Goal: Register for event/course

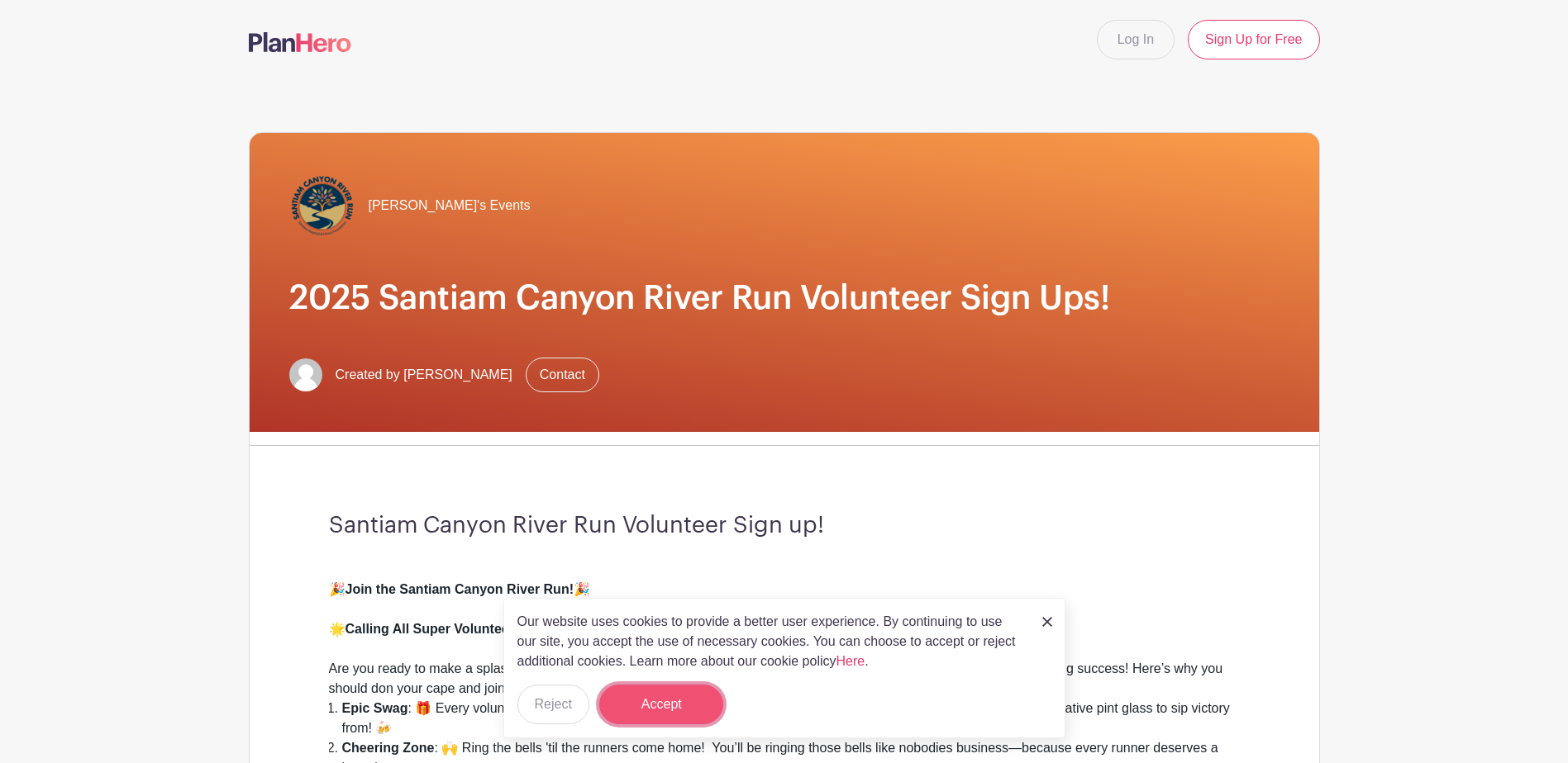
click at [688, 716] on button "Accept" at bounding box center [661, 704] width 124 height 40
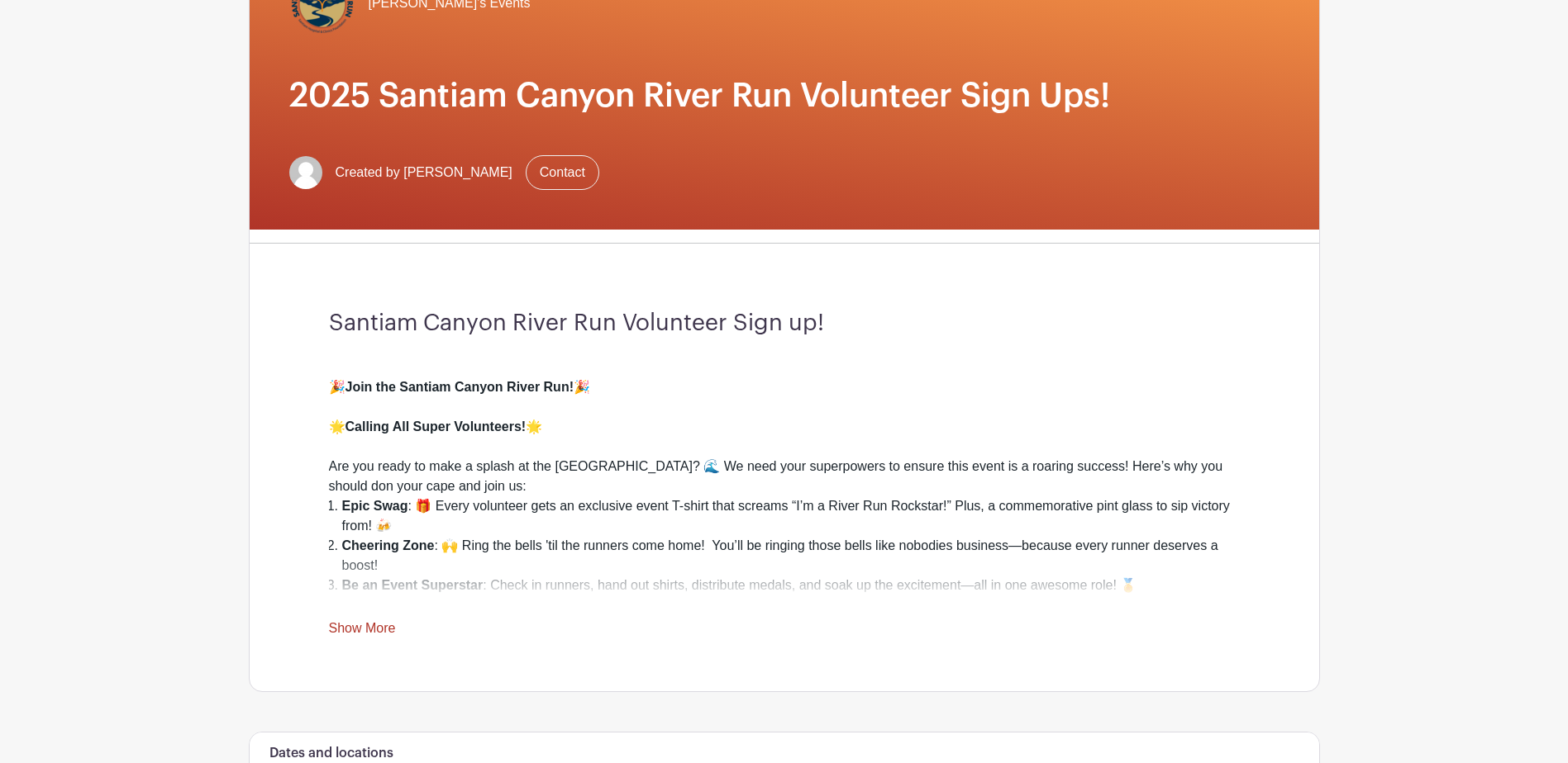
scroll to position [248, 0]
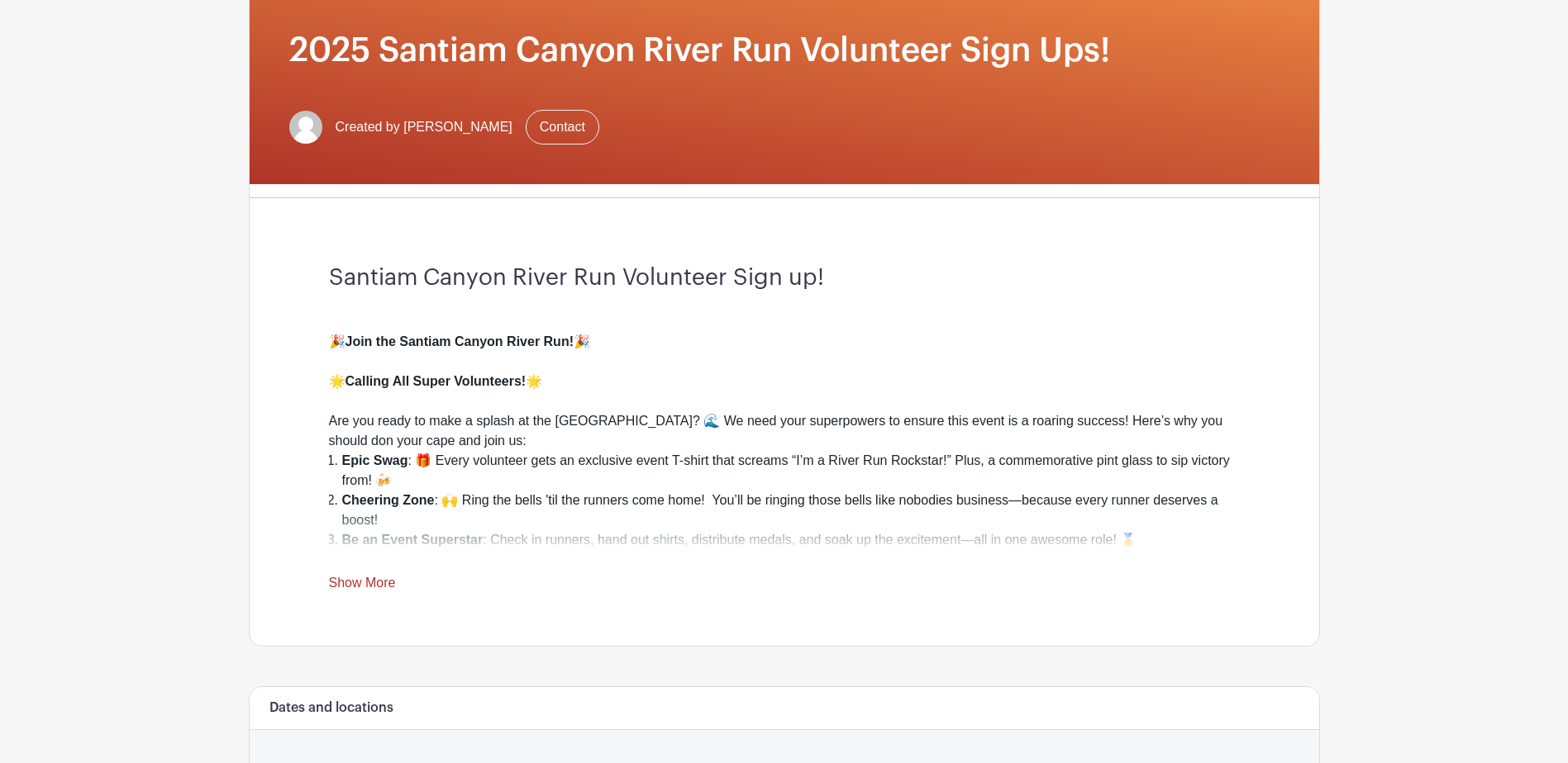
click at [375, 578] on link "Show More" at bounding box center [362, 585] width 67 height 20
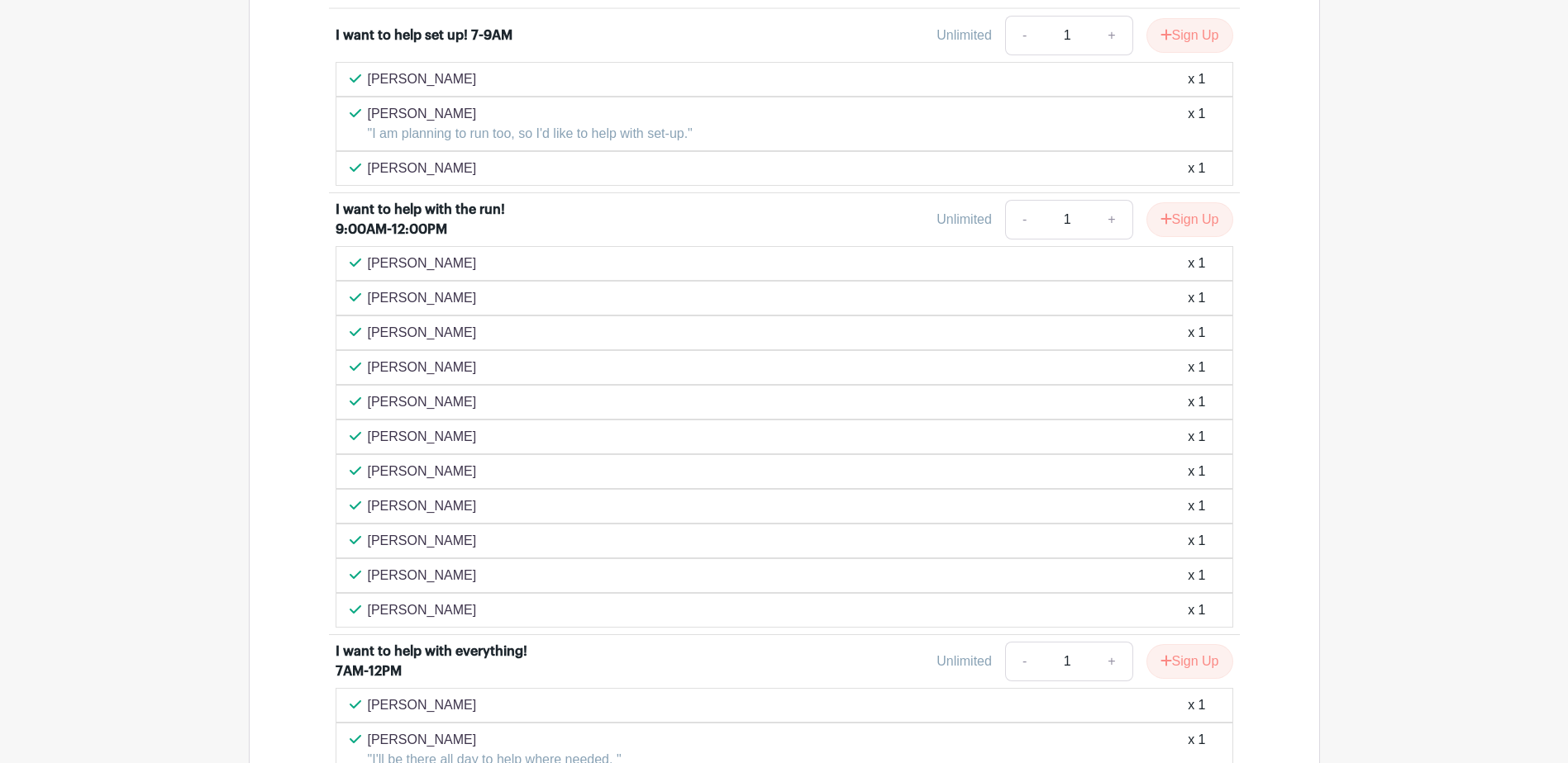
scroll to position [1404, 0]
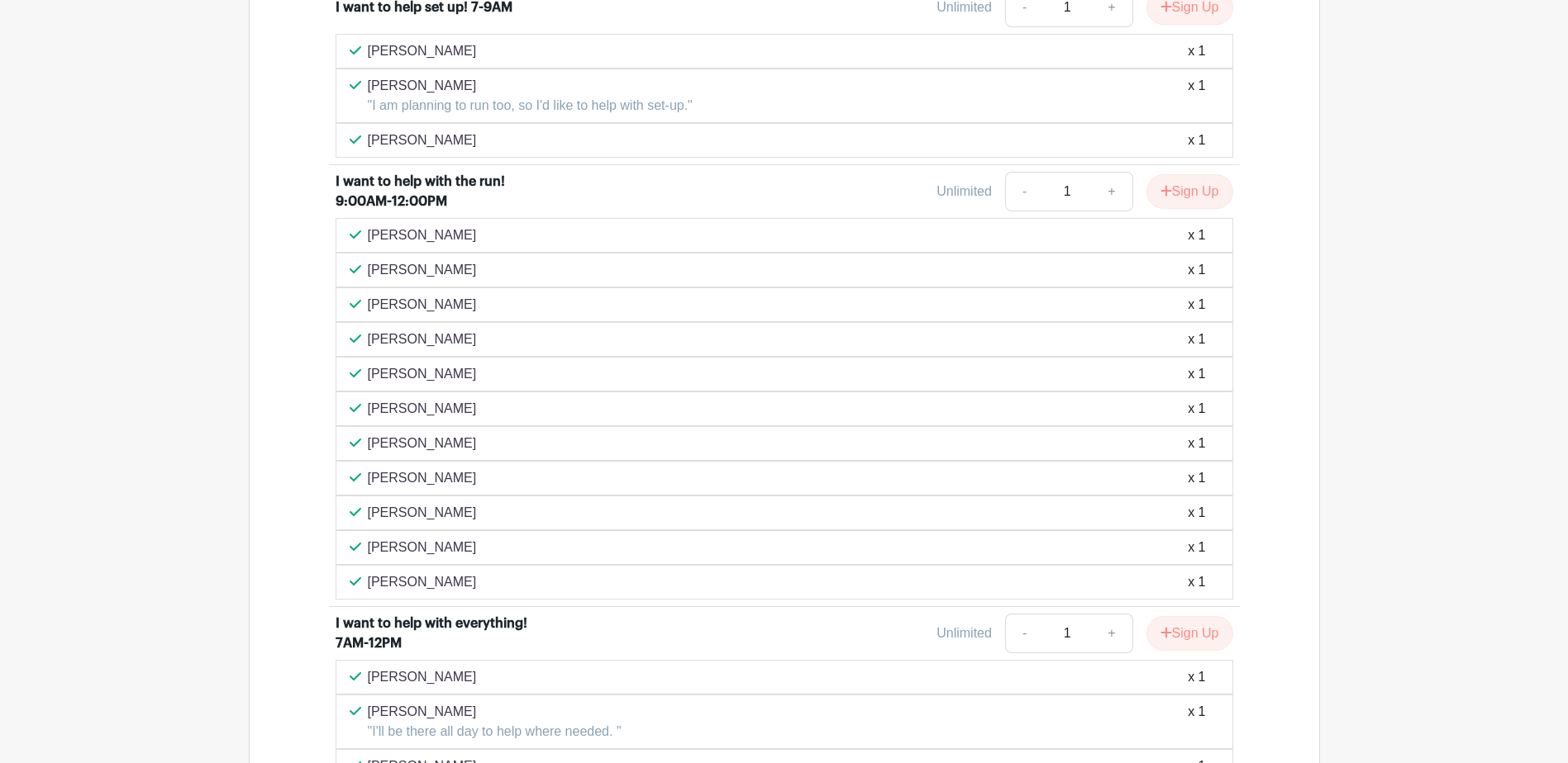
click at [531, 229] on div "[PERSON_NAME] x 1" at bounding box center [784, 235] width 870 height 20
click at [491, 235] on div "[PERSON_NAME] x 1" at bounding box center [784, 235] width 870 height 20
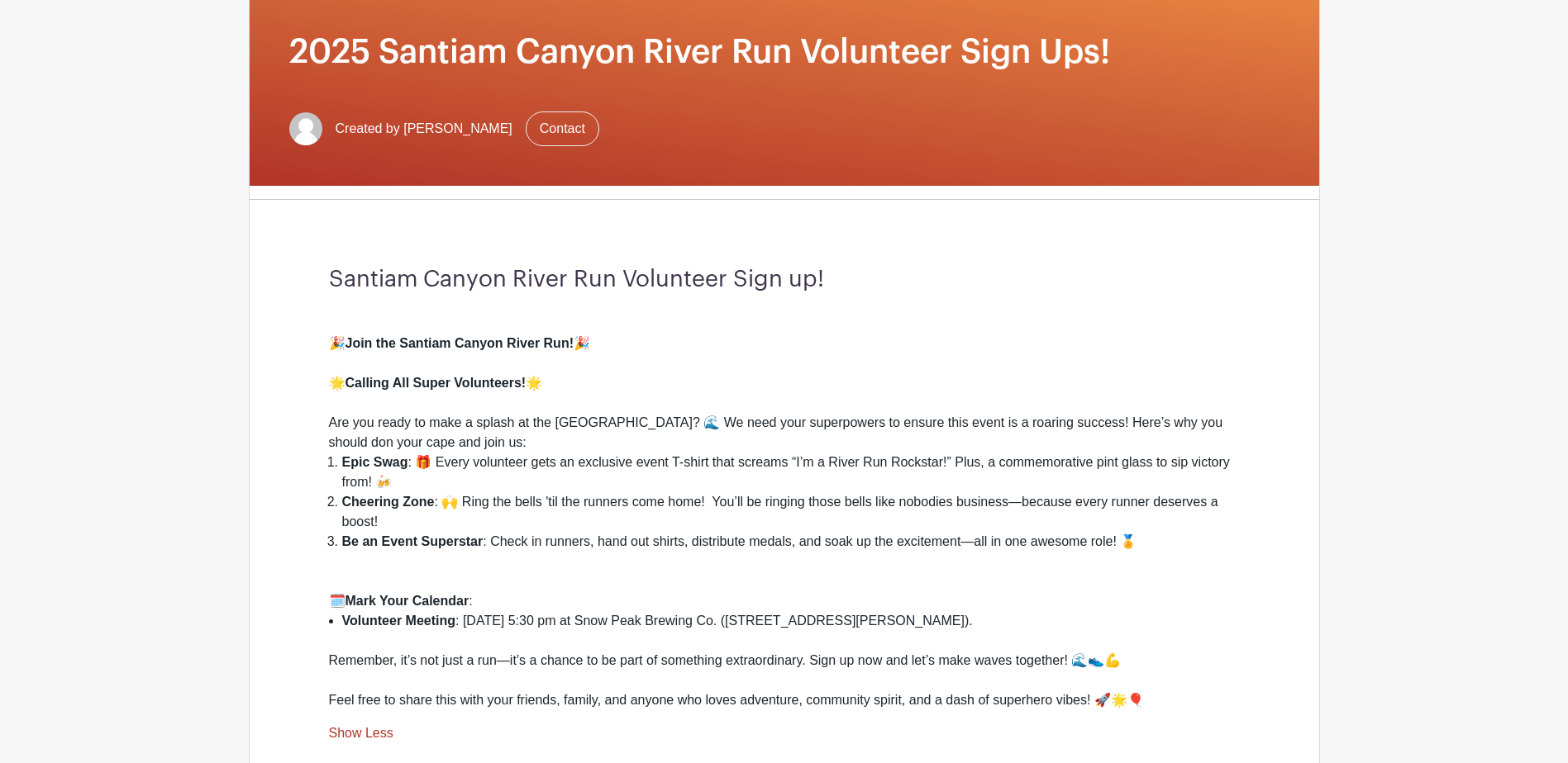
scroll to position [163, 0]
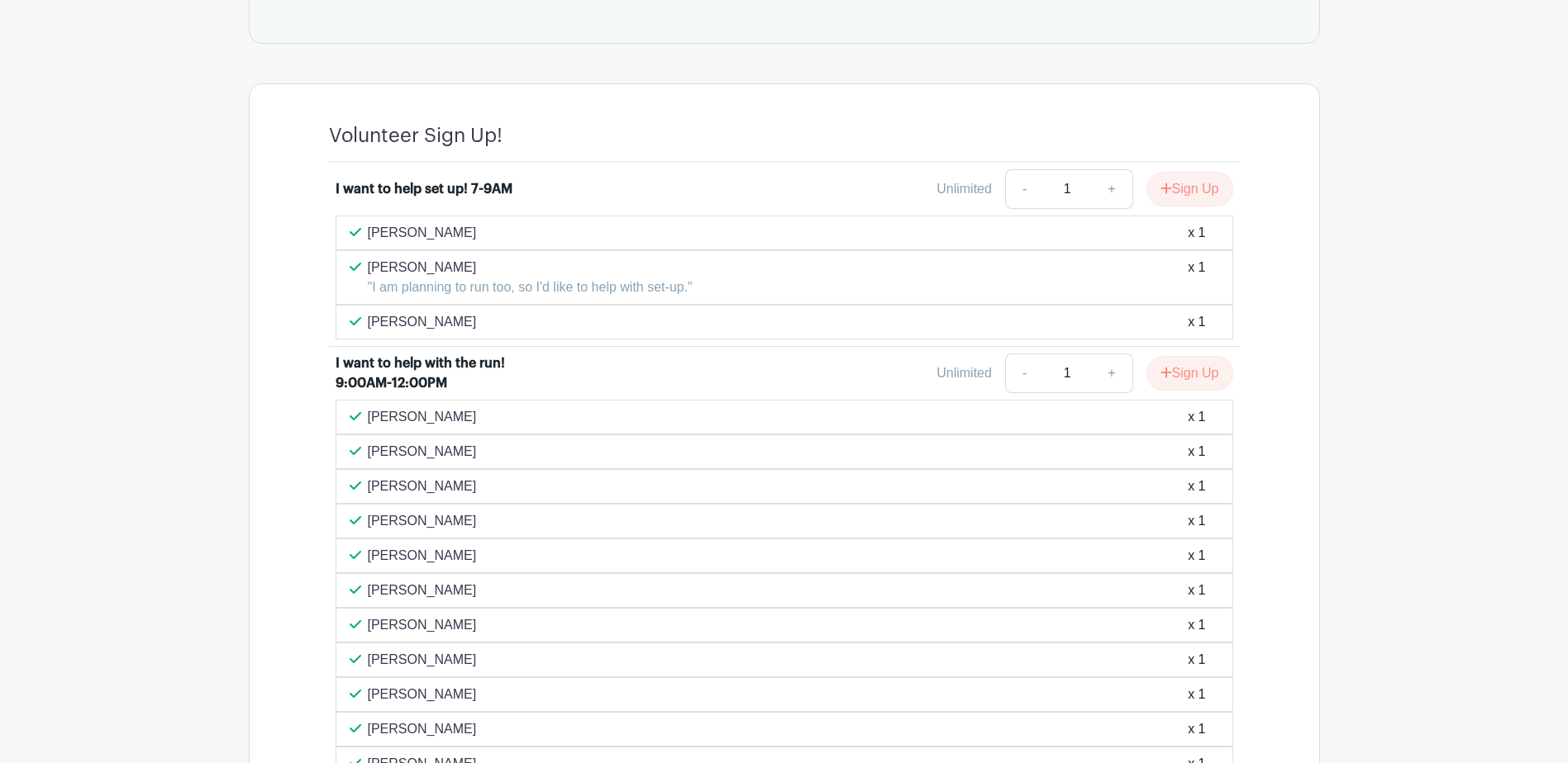
scroll to position [1120, 0]
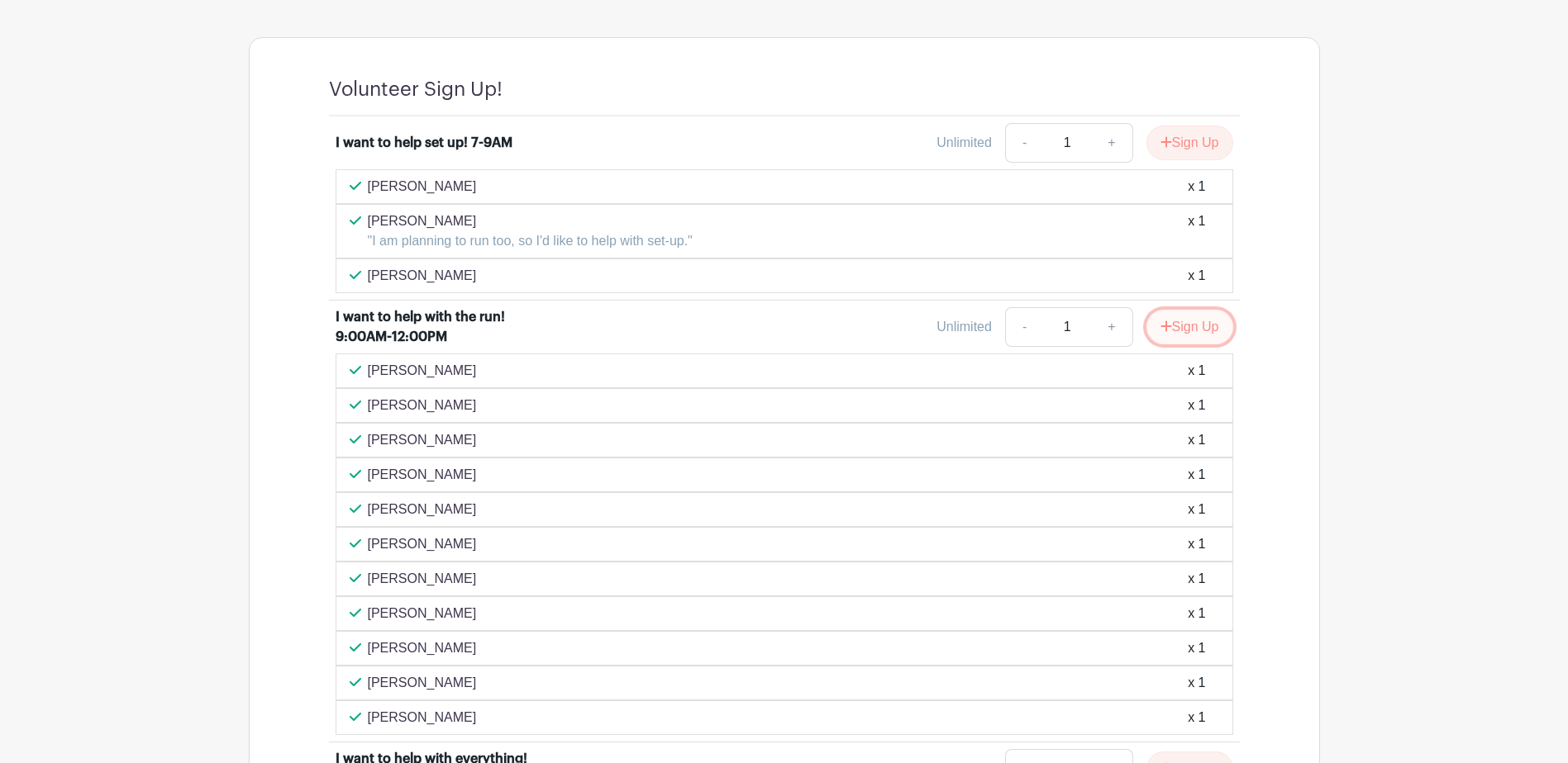
click at [1191, 334] on button "Sign Up" at bounding box center [1190, 327] width 87 height 35
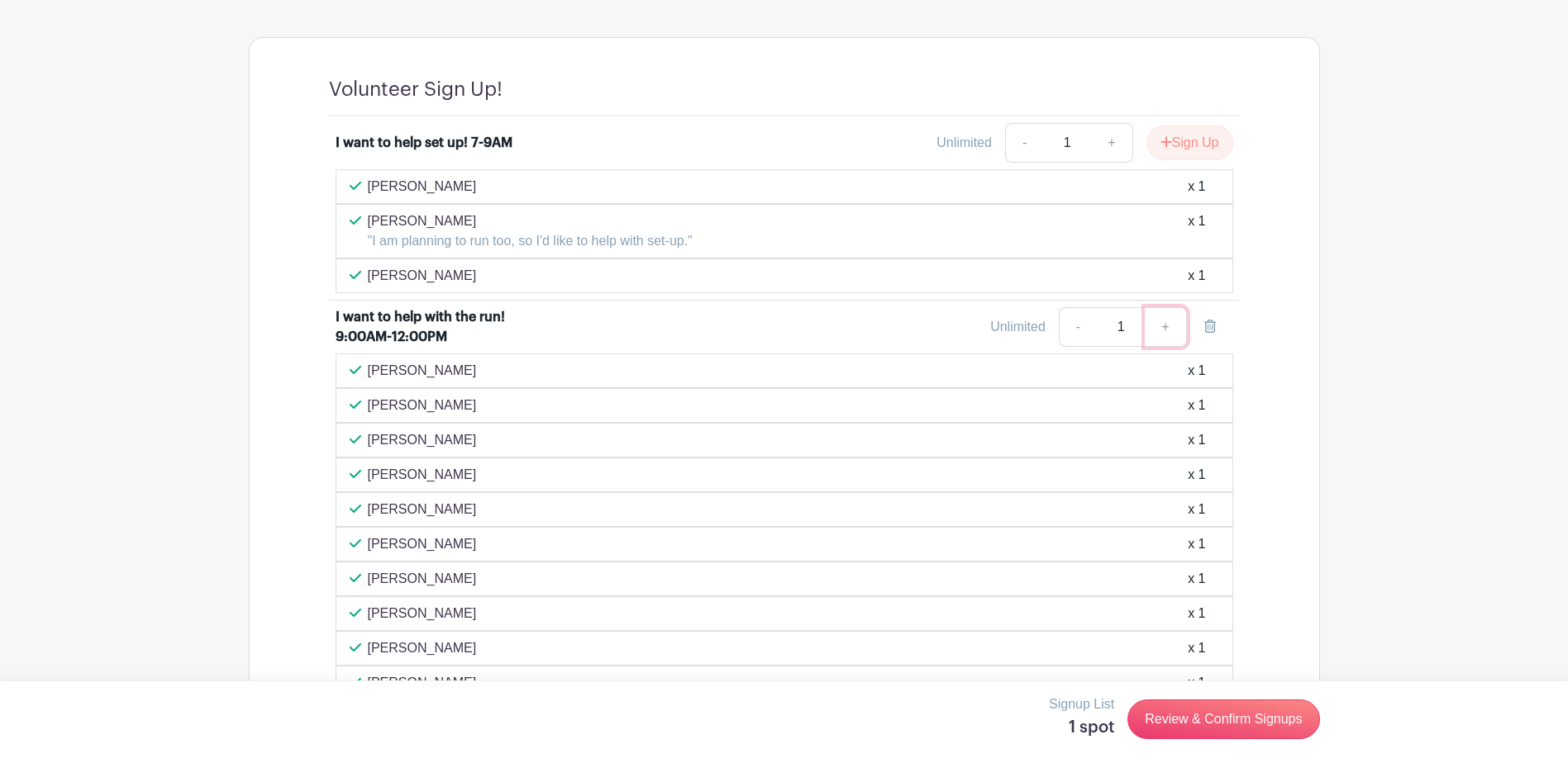
click at [1162, 325] on link "+" at bounding box center [1165, 327] width 42 height 40
type input "2"
click at [1217, 719] on link "Review & Confirm Signups" at bounding box center [1223, 719] width 192 height 40
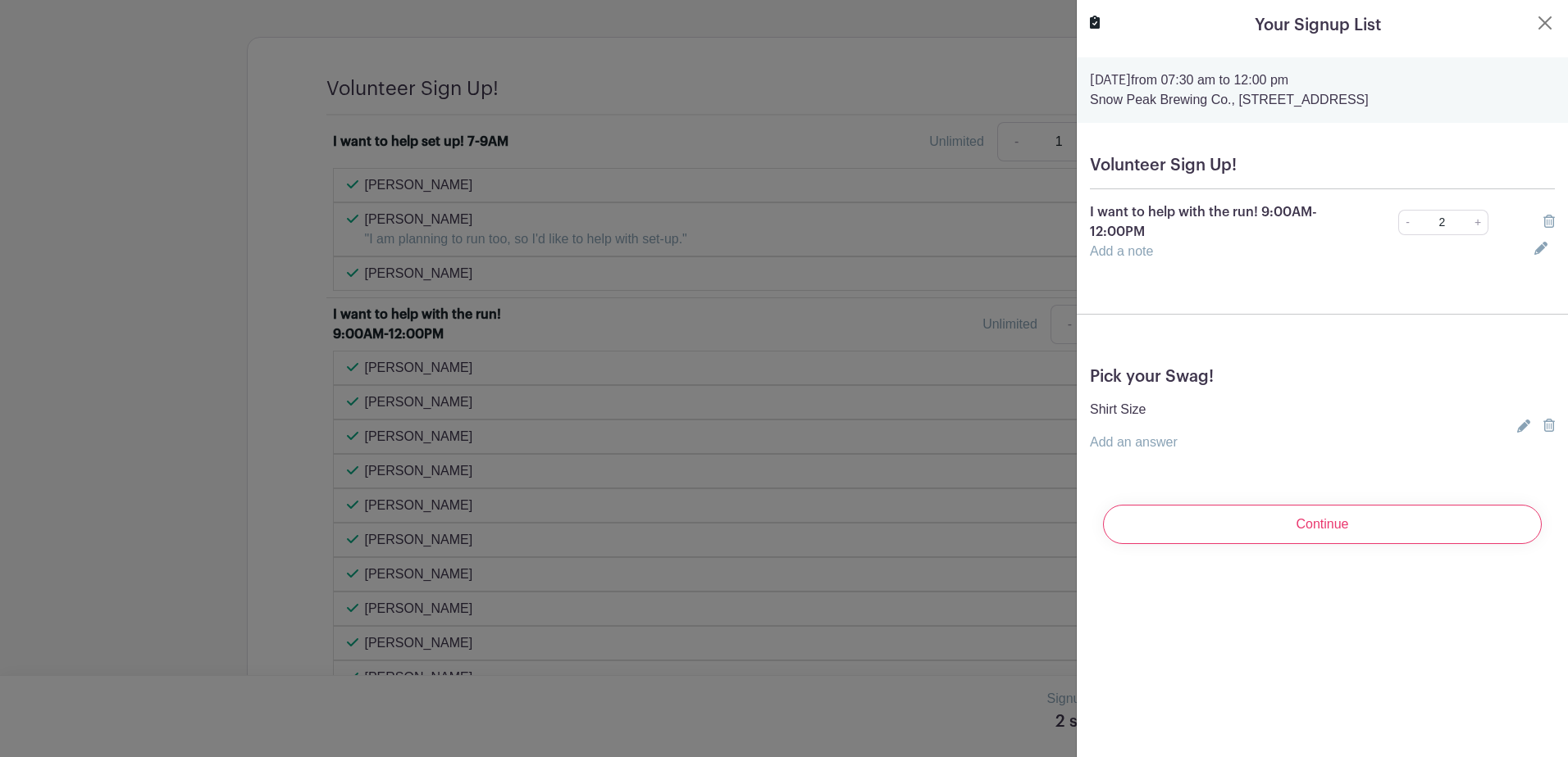
click at [1141, 446] on link "Add an answer" at bounding box center [1133, 442] width 88 height 14
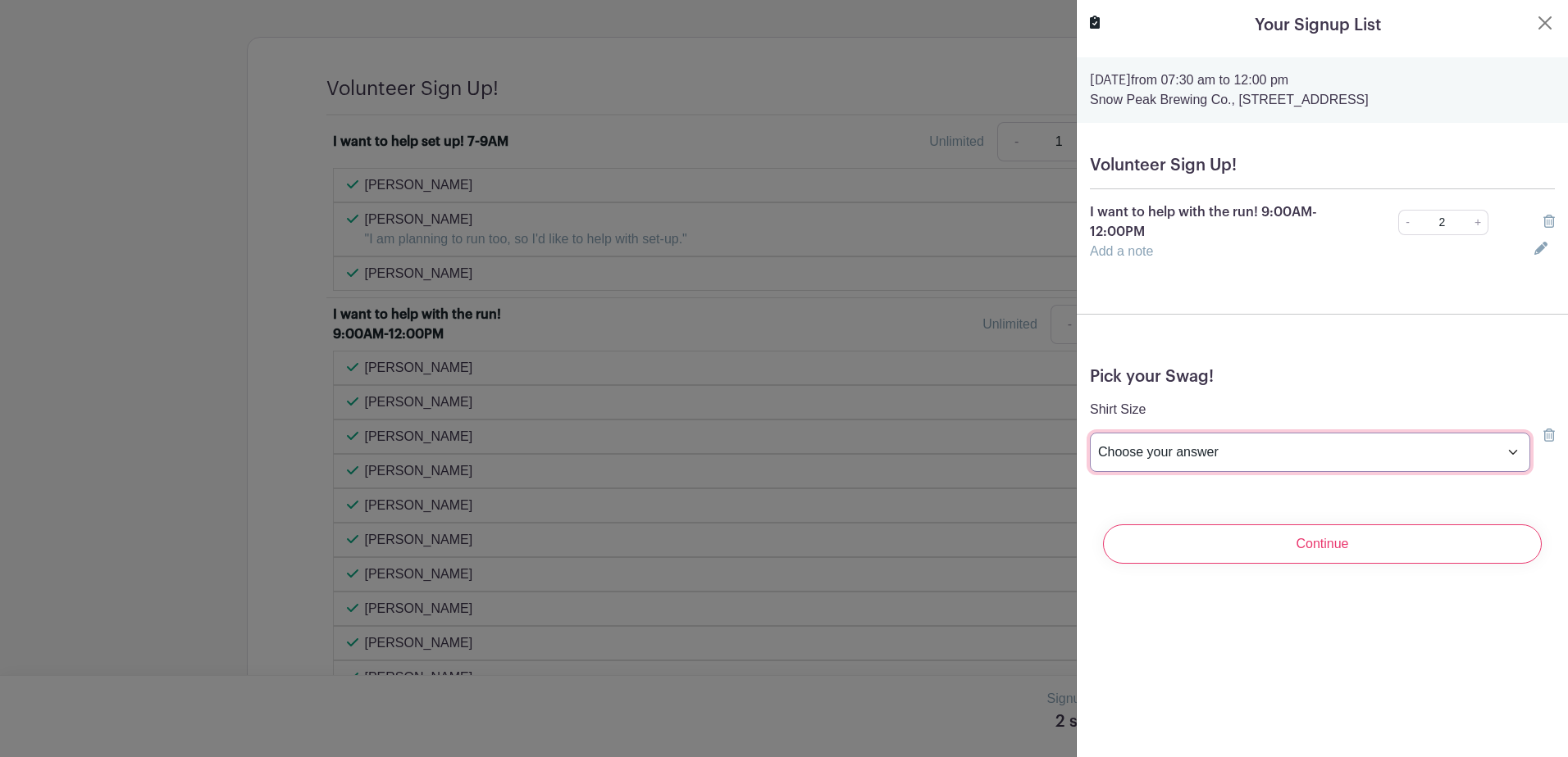
click at [1498, 450] on select "Choose your answer Small Medium Large X-Large XX- Large Another option ( please…" at bounding box center [1310, 452] width 441 height 40
select select "4595"
click at [1089, 433] on select "Choose your answer Small Medium Large X-Large XX- Large Another option ( please…" at bounding box center [1310, 452] width 441 height 40
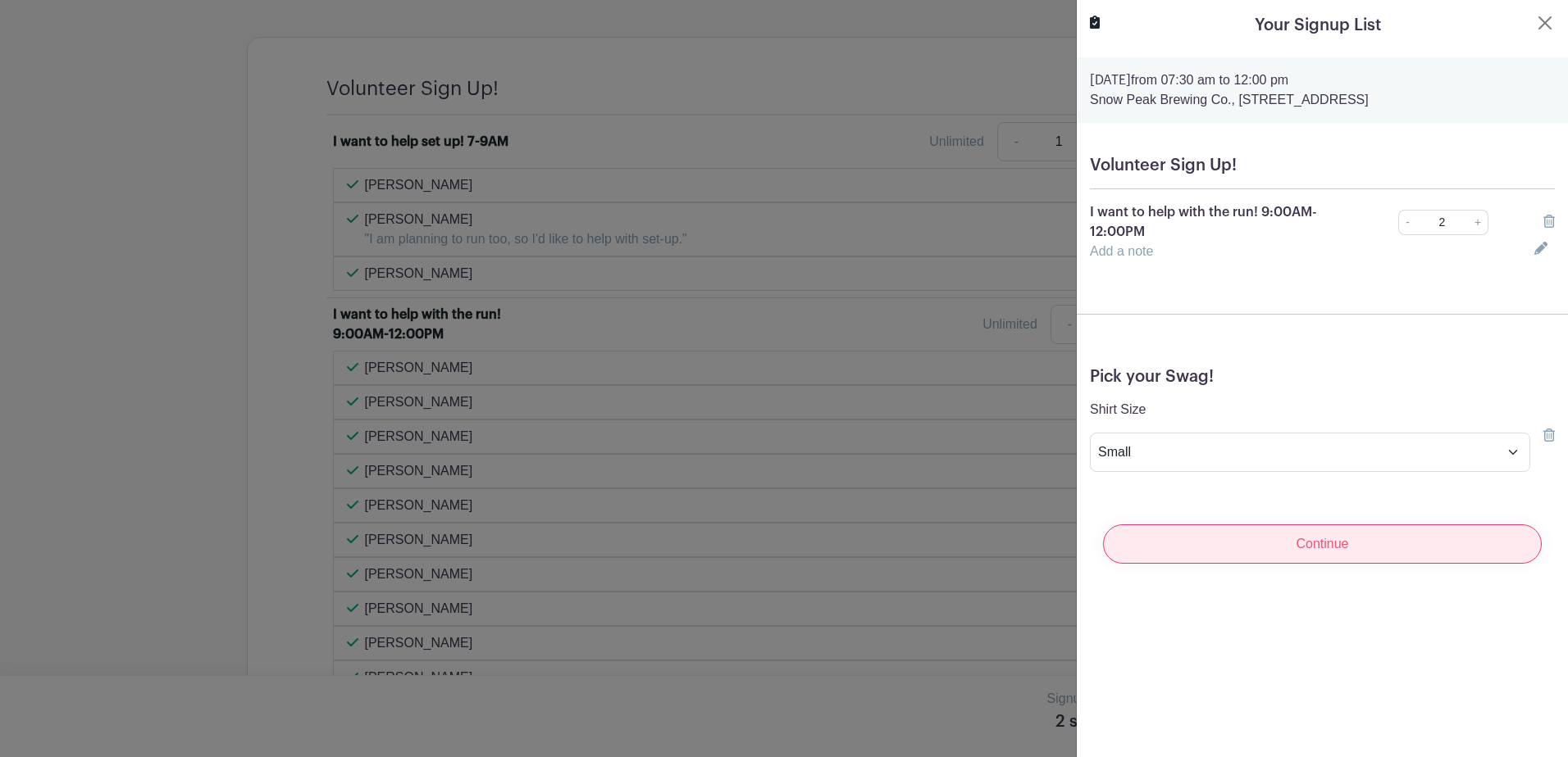
click at [1391, 547] on input "Continue" at bounding box center [1322, 544] width 439 height 40
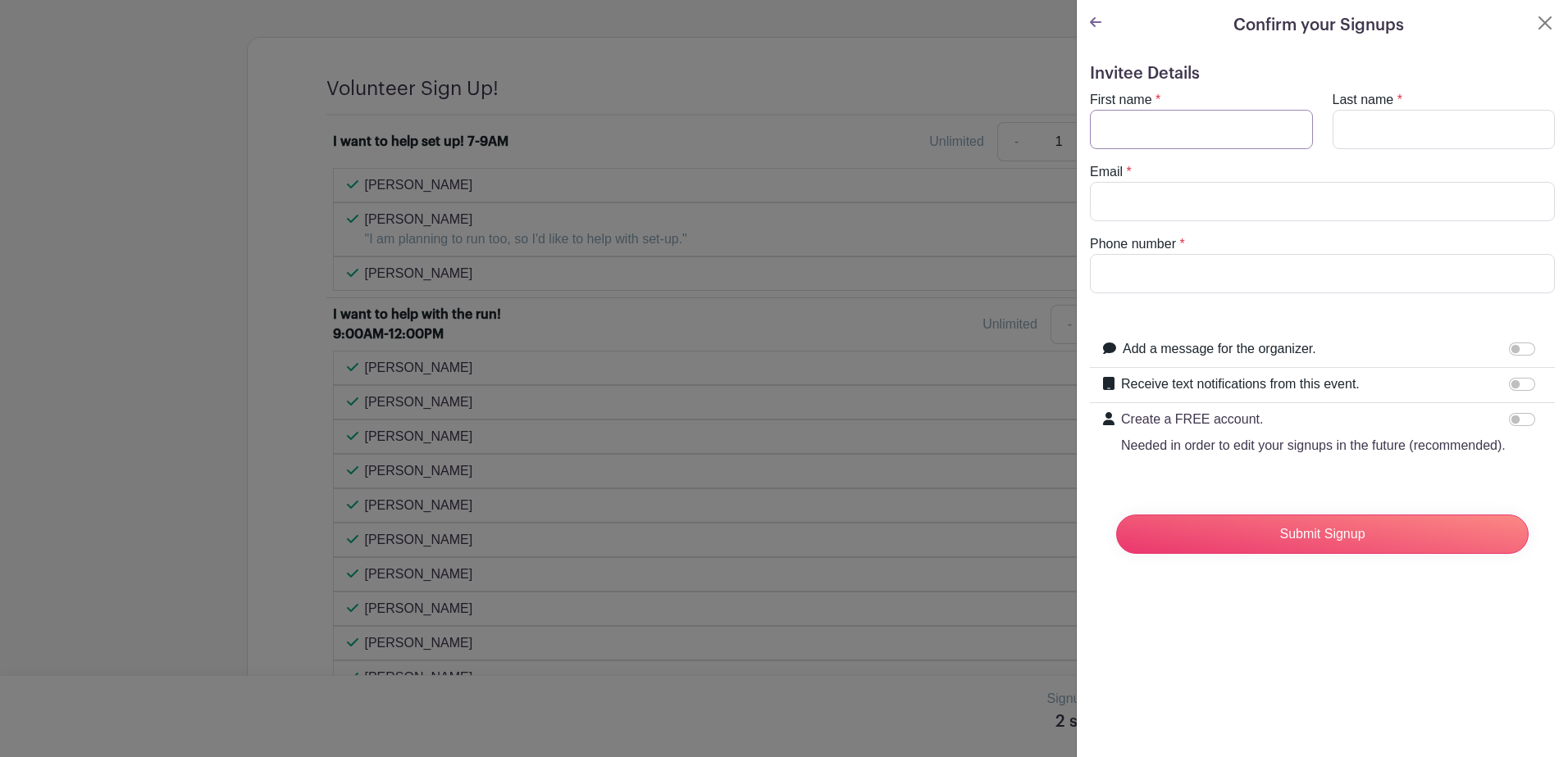
click at [1169, 133] on input "First name" at bounding box center [1200, 130] width 223 height 40
type input "MELISSA ANDREWS"
type input "melandrews@santiamhospital.org"
click at [1221, 276] on input "5037699245" at bounding box center [1321, 273] width 464 height 40
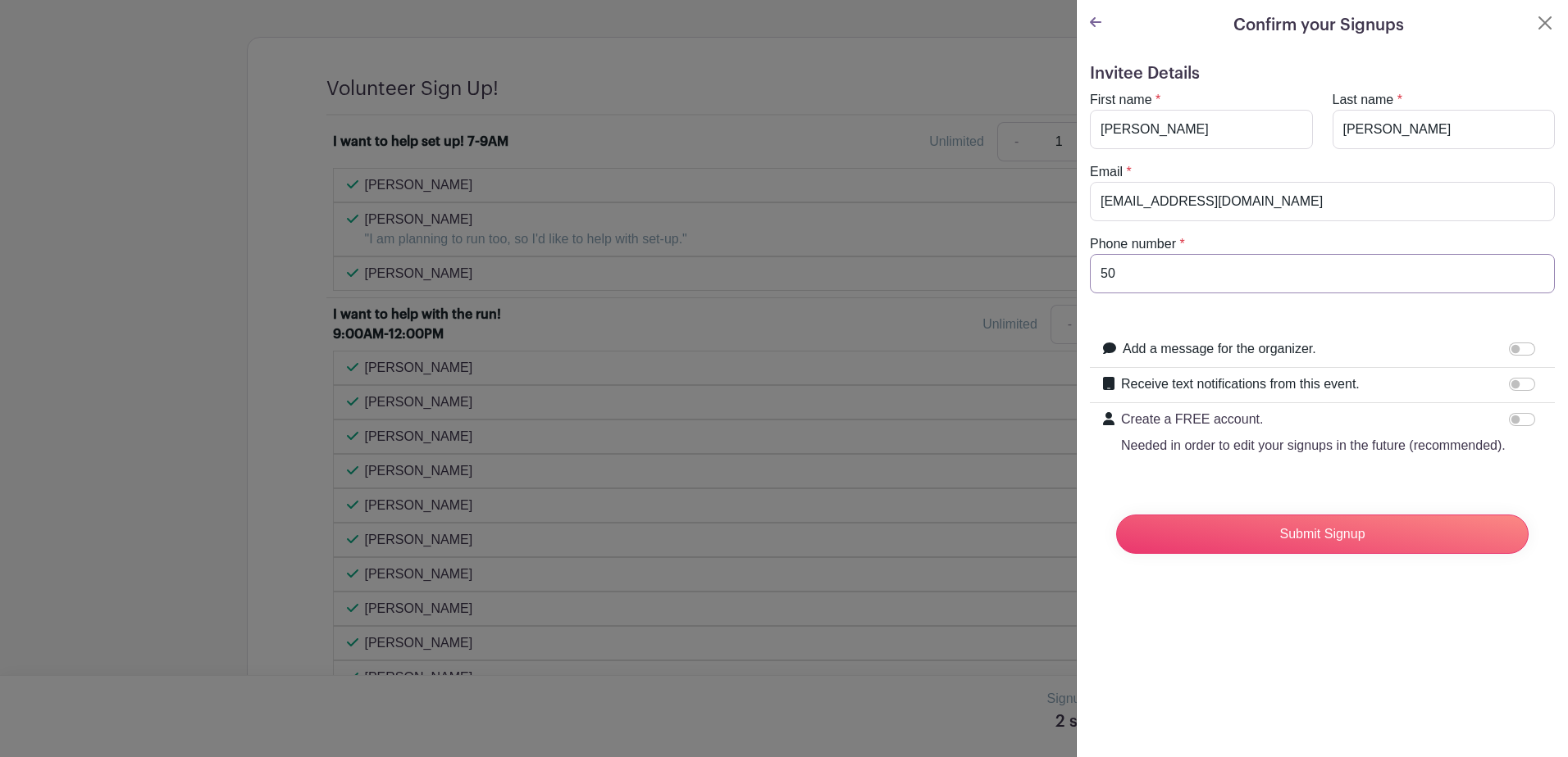
type input "5"
type input "541-786-0406"
click at [1204, 351] on label "Add a message for the organizer." at bounding box center [1219, 349] width 194 height 19
click at [1509, 351] on input "Add a message for the organizer." at bounding box center [1522, 349] width 26 height 13
checkbox input "true"
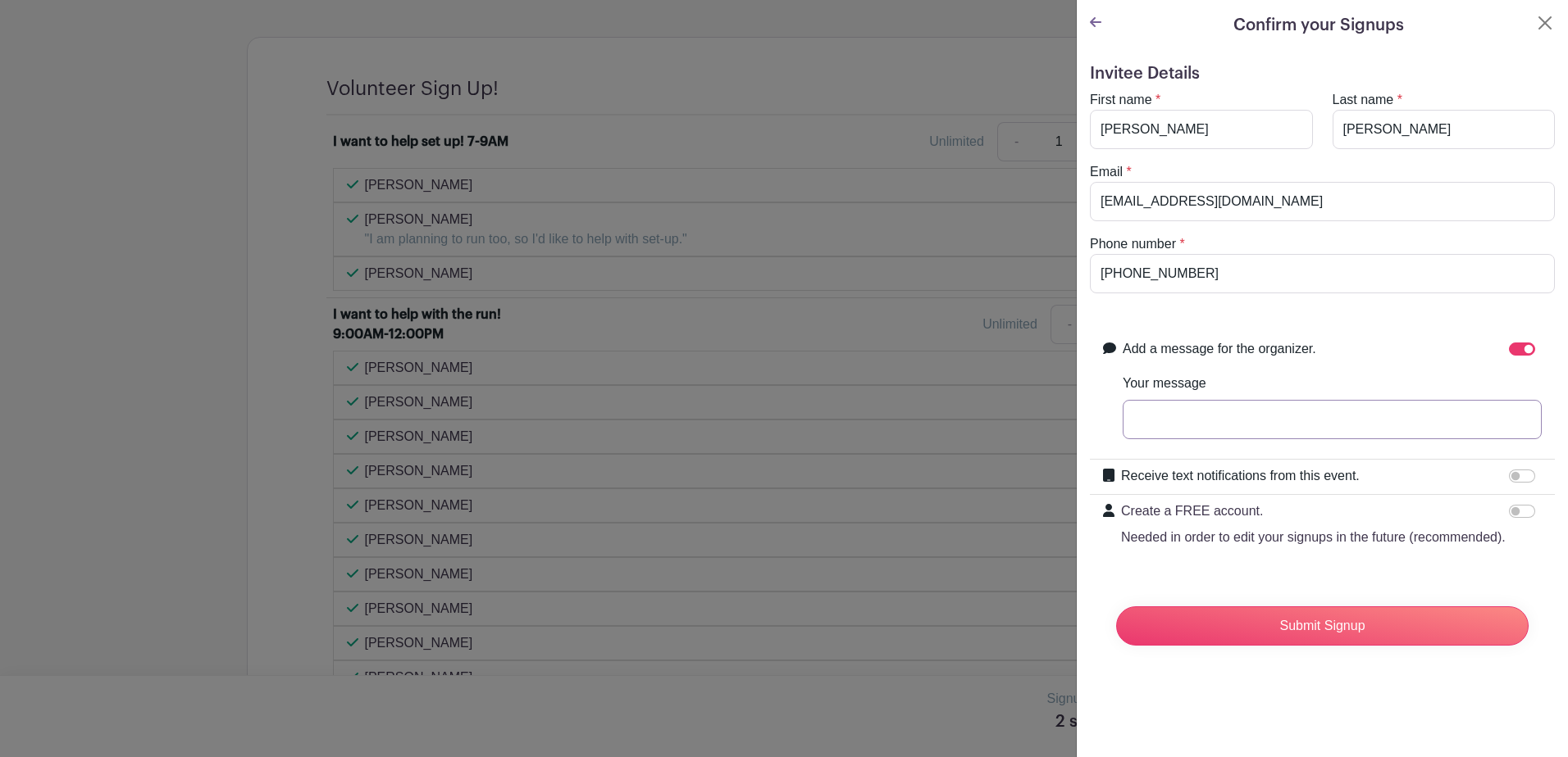
click at [1187, 421] on input "Your message" at bounding box center [1331, 419] width 419 height 40
click at [1540, 546] on div "Create a FREE account. Needed in order to edit your signups in the future (reco…" at bounding box center [1321, 524] width 464 height 59
click at [1249, 417] on input "Myself and Candy" at bounding box center [1331, 419] width 419 height 40
type input "Myself and Candy Mull in CM"
click at [1096, 19] on icon at bounding box center [1095, 22] width 11 height 13
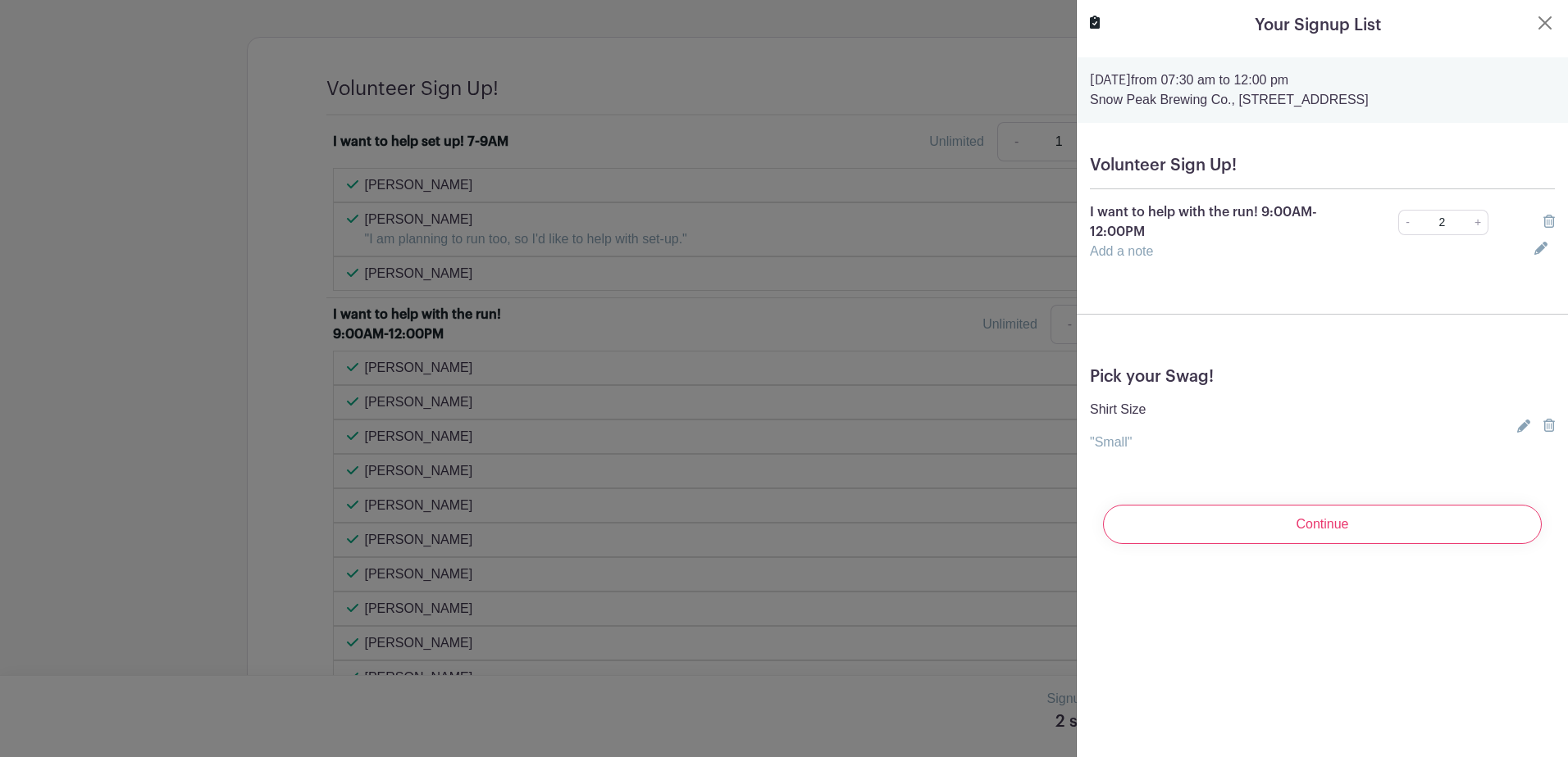
click at [1141, 256] on link "Add a note" at bounding box center [1121, 251] width 63 height 14
click at [1141, 256] on input "text" at bounding box center [1302, 261] width 425 height 40
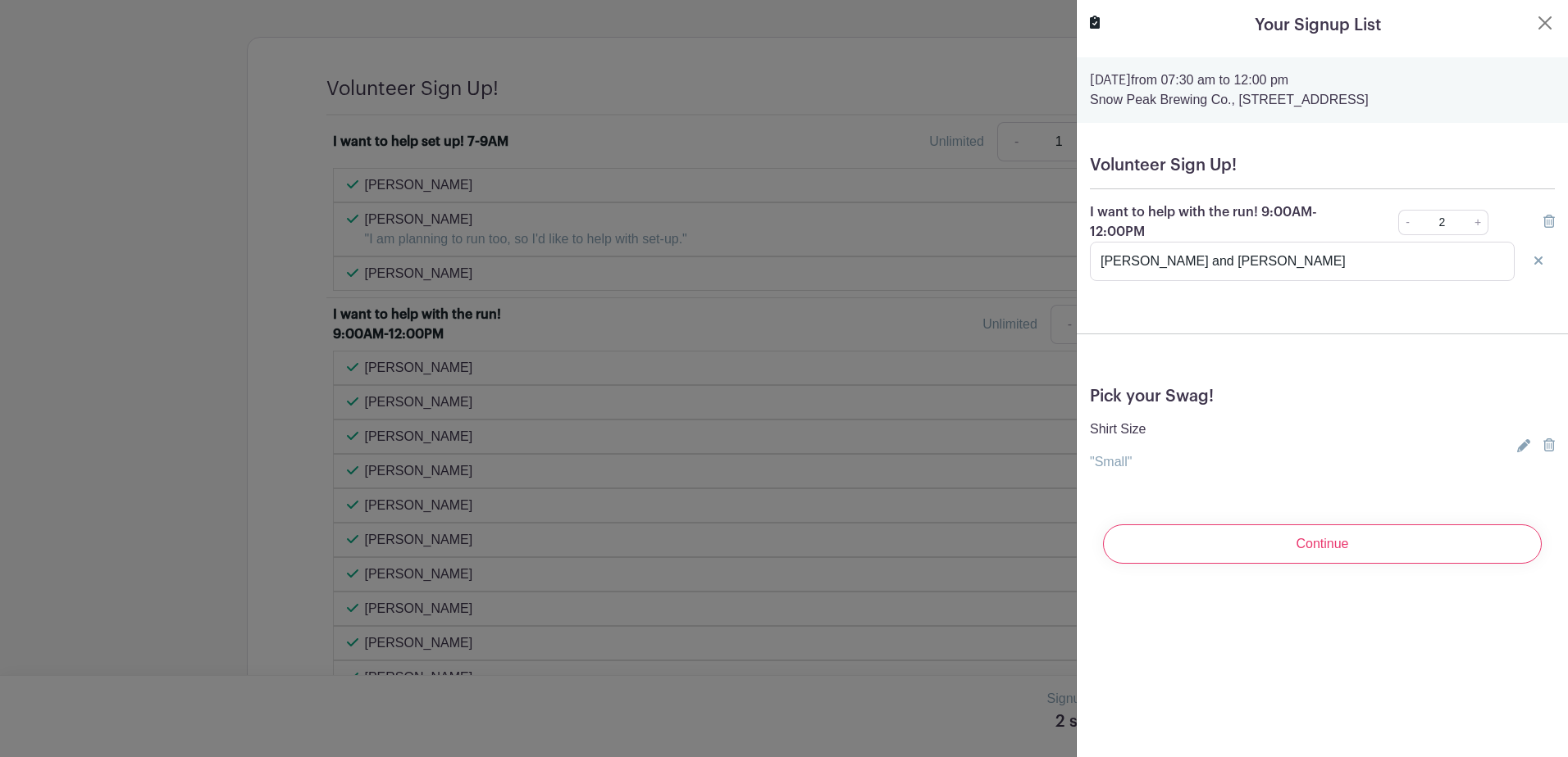
click at [1534, 259] on icon at bounding box center [1537, 260] width 8 height 8
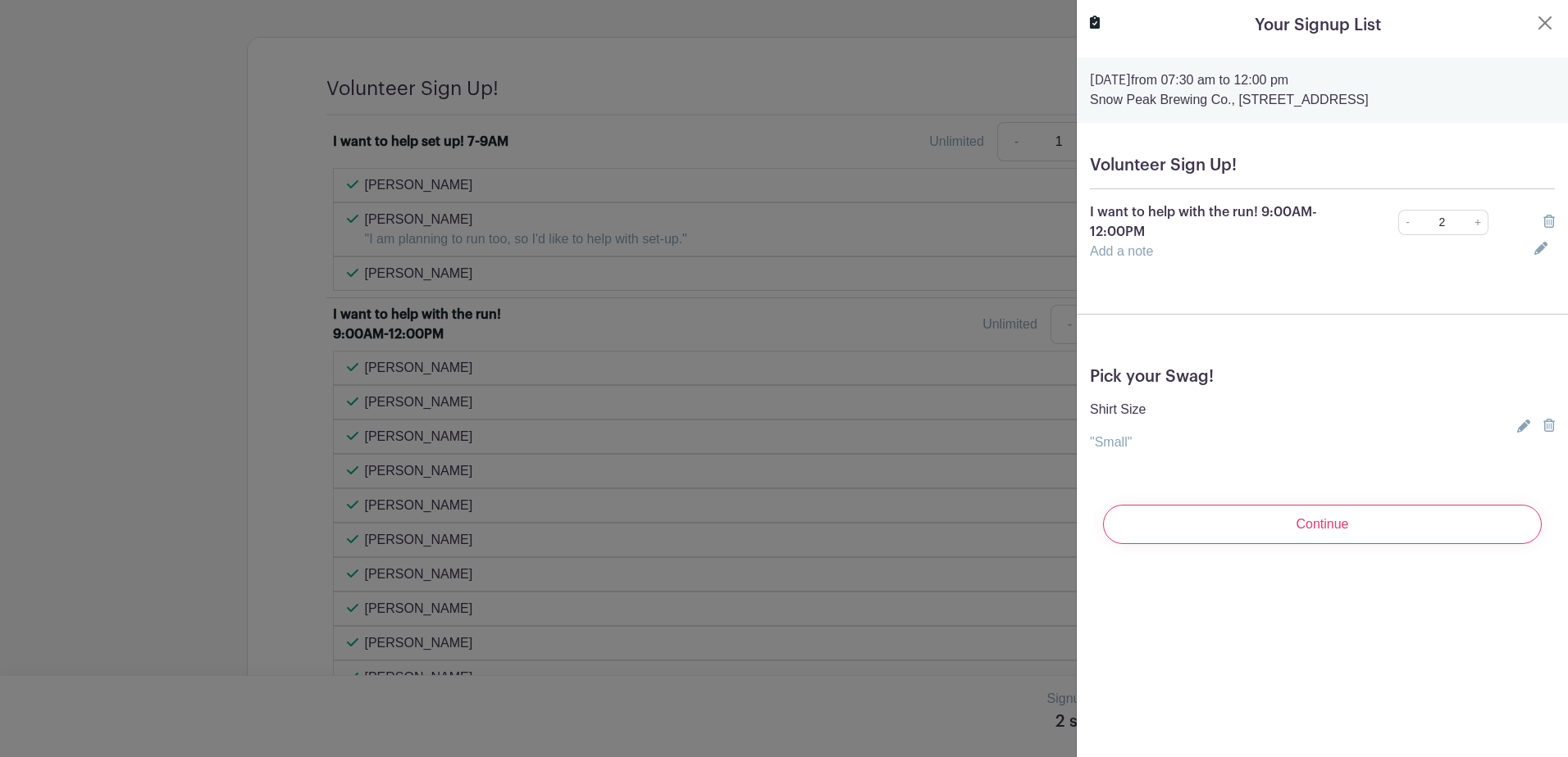
click at [1140, 248] on link "Add a note" at bounding box center [1121, 251] width 63 height 14
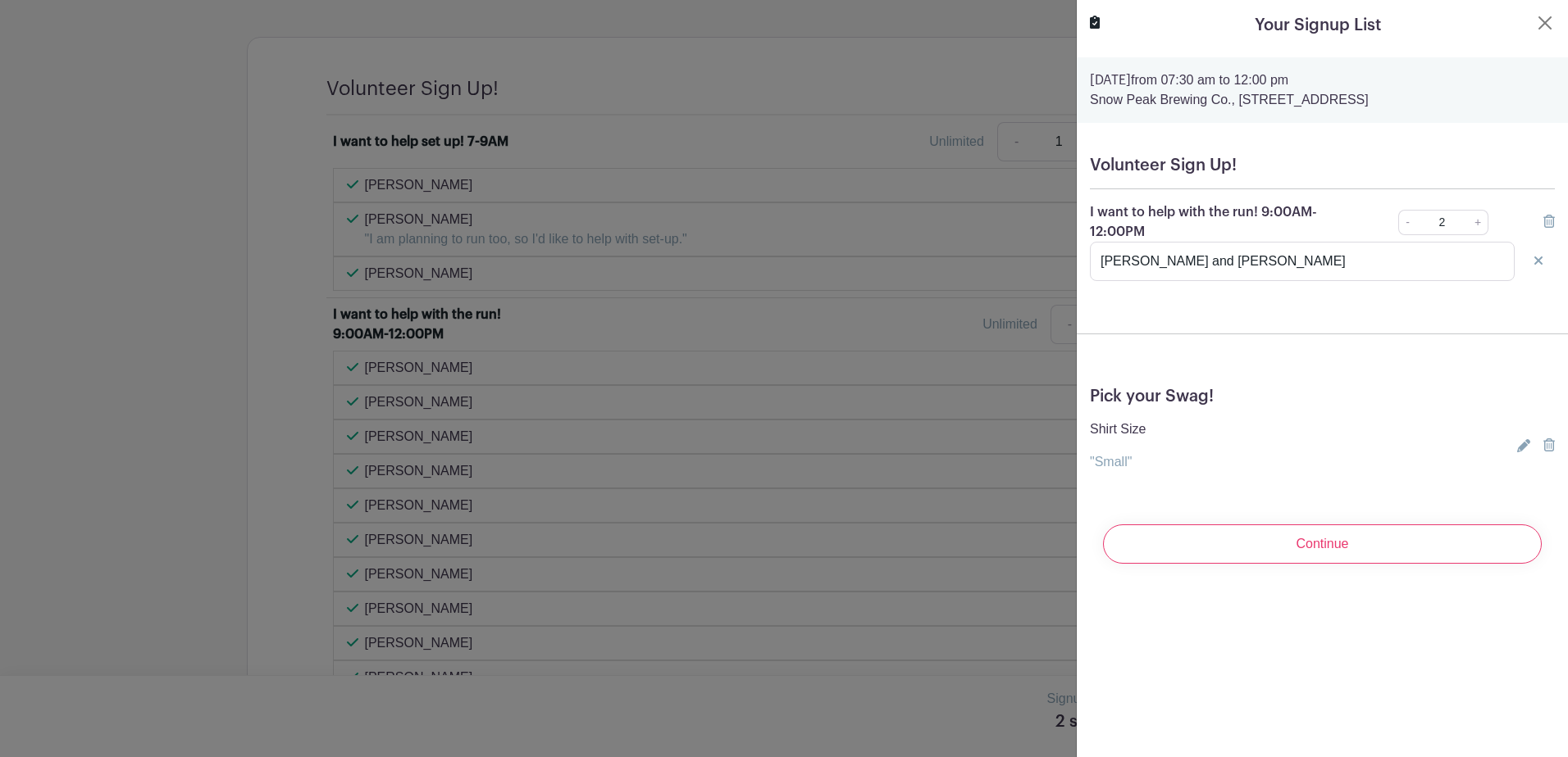
click at [1517, 446] on icon at bounding box center [1523, 446] width 13 height 13
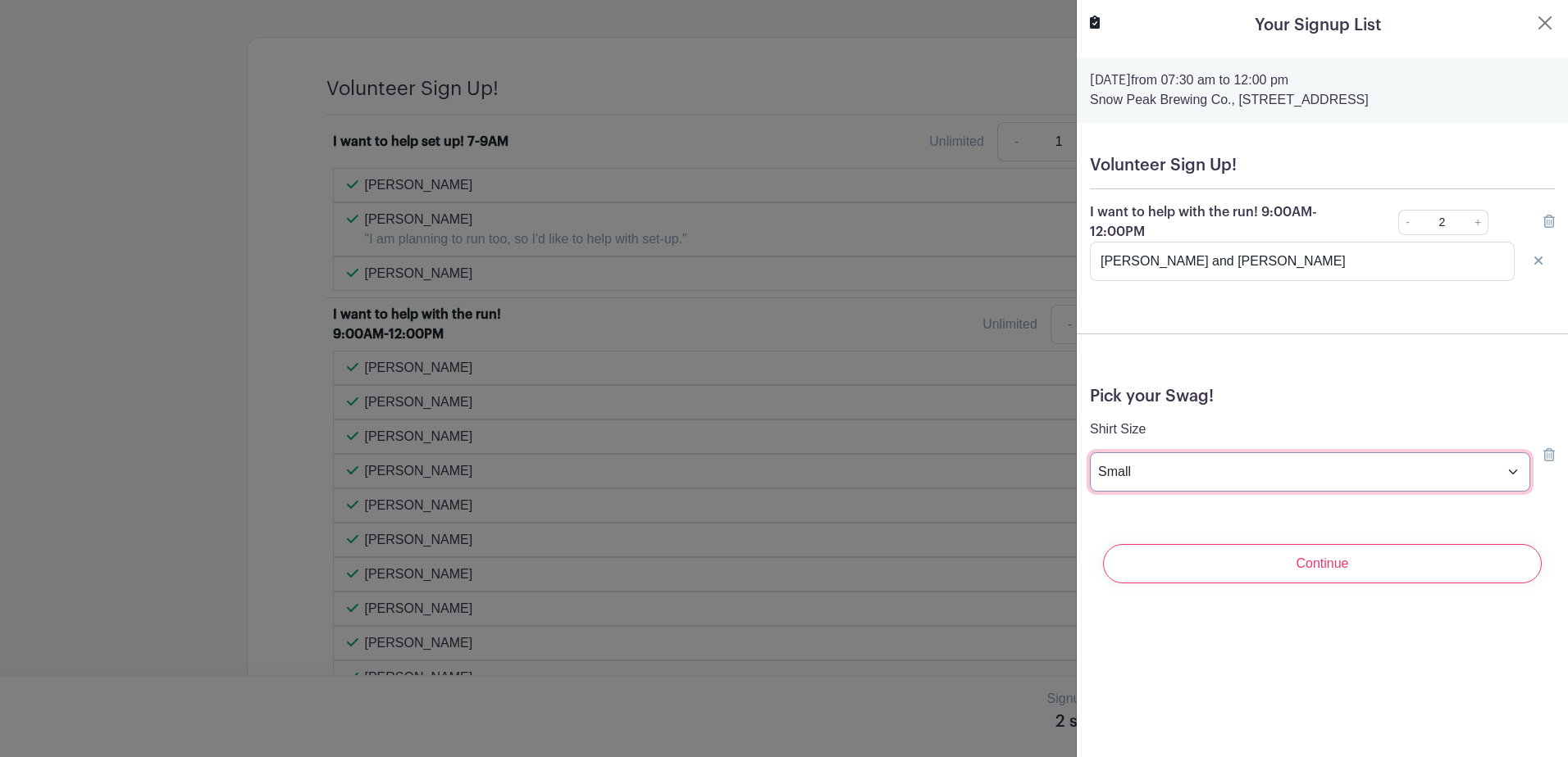
click at [1207, 464] on select "Choose your answer Small Medium Large X-Large XX- Large Another option ( please…" at bounding box center [1310, 471] width 441 height 40
click at [1156, 469] on select "Choose your answer Small Medium Large X-Large XX- Large Another option ( please…" at bounding box center [1310, 471] width 441 height 40
click at [1167, 469] on select "Choose your answer Small Medium Large X-Large XX- Large Another option ( please…" at bounding box center [1310, 471] width 441 height 40
click at [1407, 263] on input "Melissa Andrews and Candy Mull" at bounding box center [1302, 261] width 425 height 40
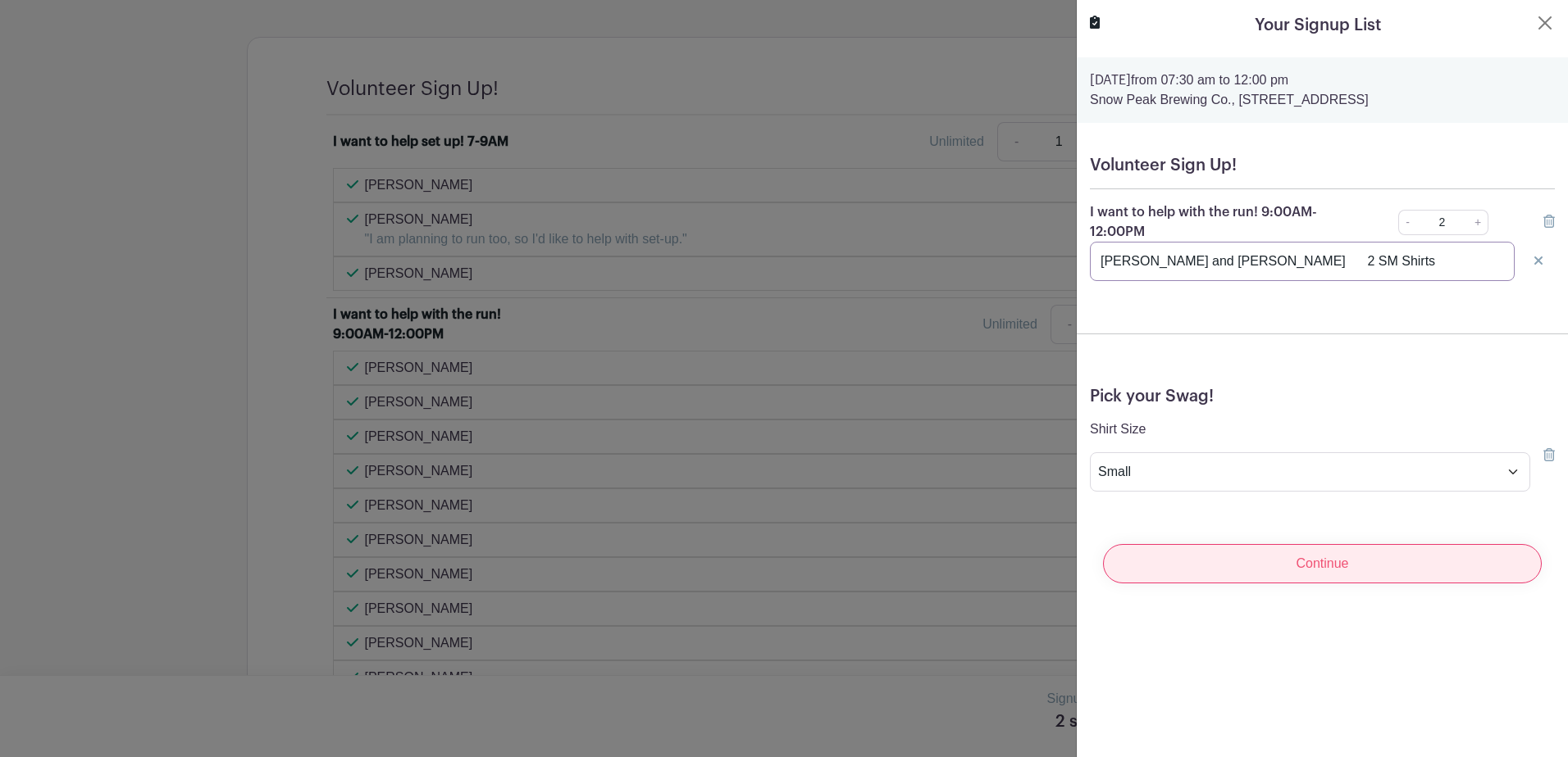
type input "Melissa Andrews and Candy Mull 2 SM Shirts"
click at [1329, 572] on input "Continue" at bounding box center [1322, 564] width 439 height 40
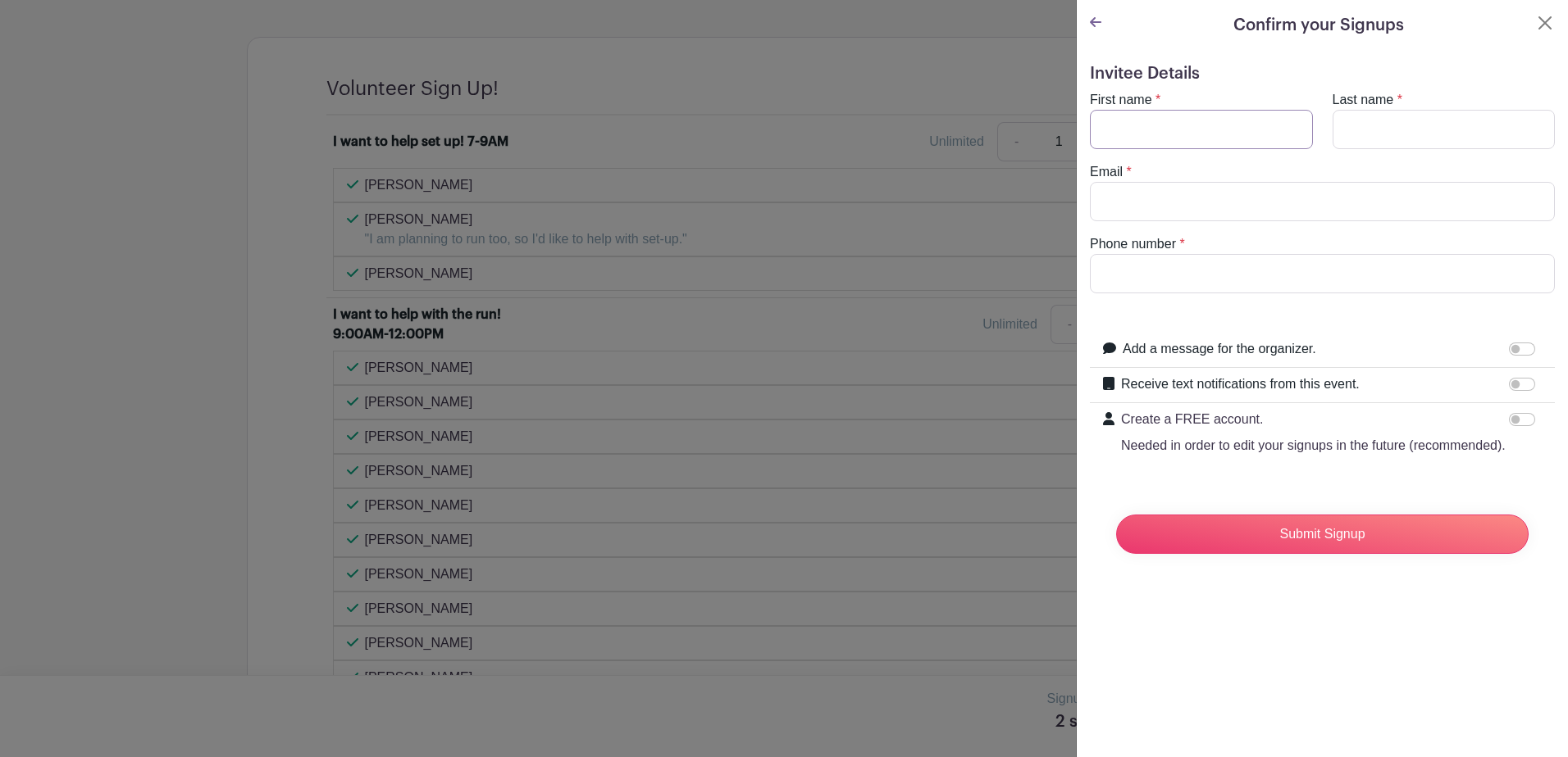
click at [1149, 137] on input "First name" at bounding box center [1200, 130] width 223 height 40
type input "MELISSA ANDREWS"
type input "melandrews@santiamhospital.org"
type input "541-786-0406"
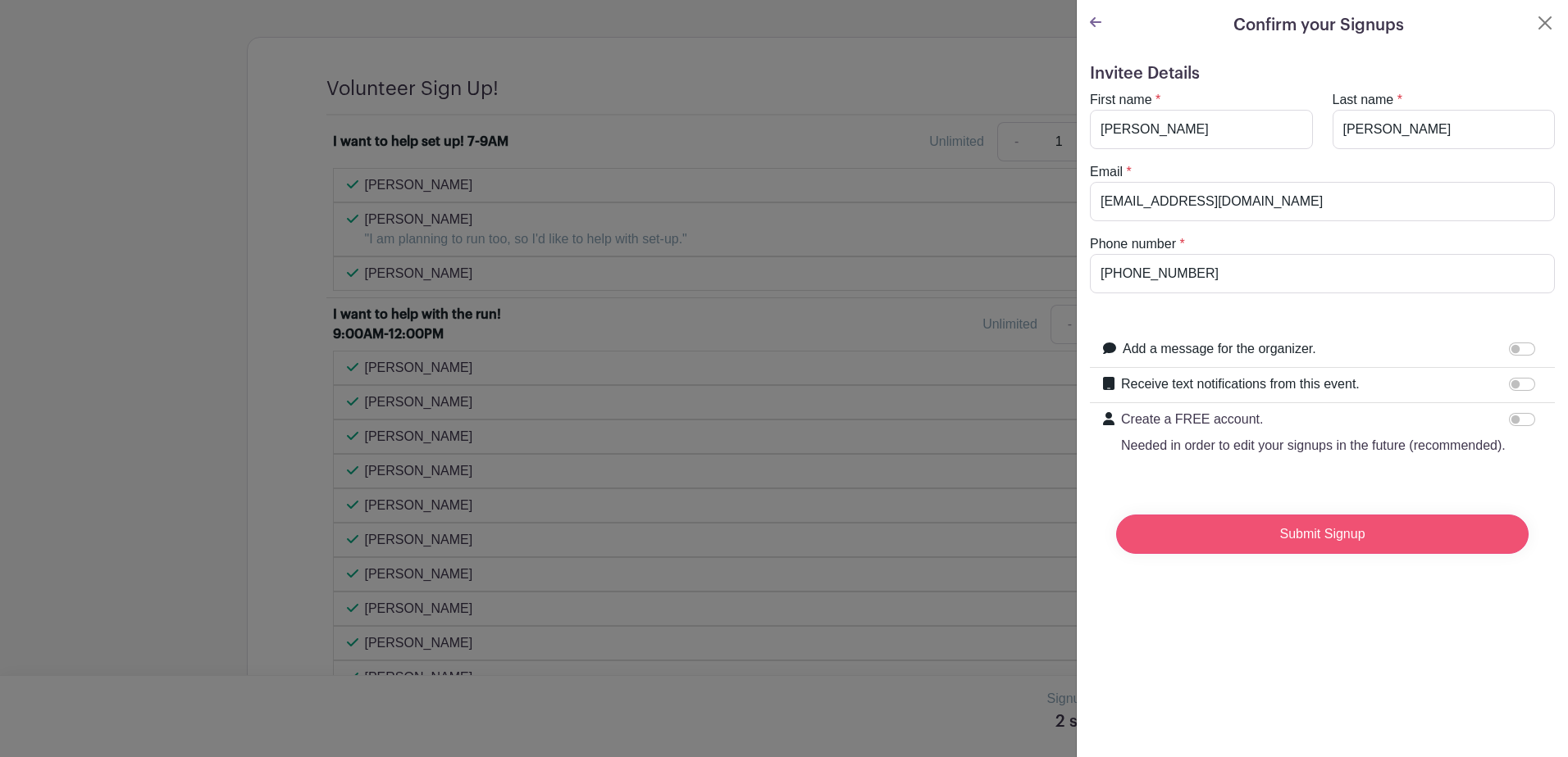
click at [1310, 545] on input "Submit Signup" at bounding box center [1322, 534] width 412 height 40
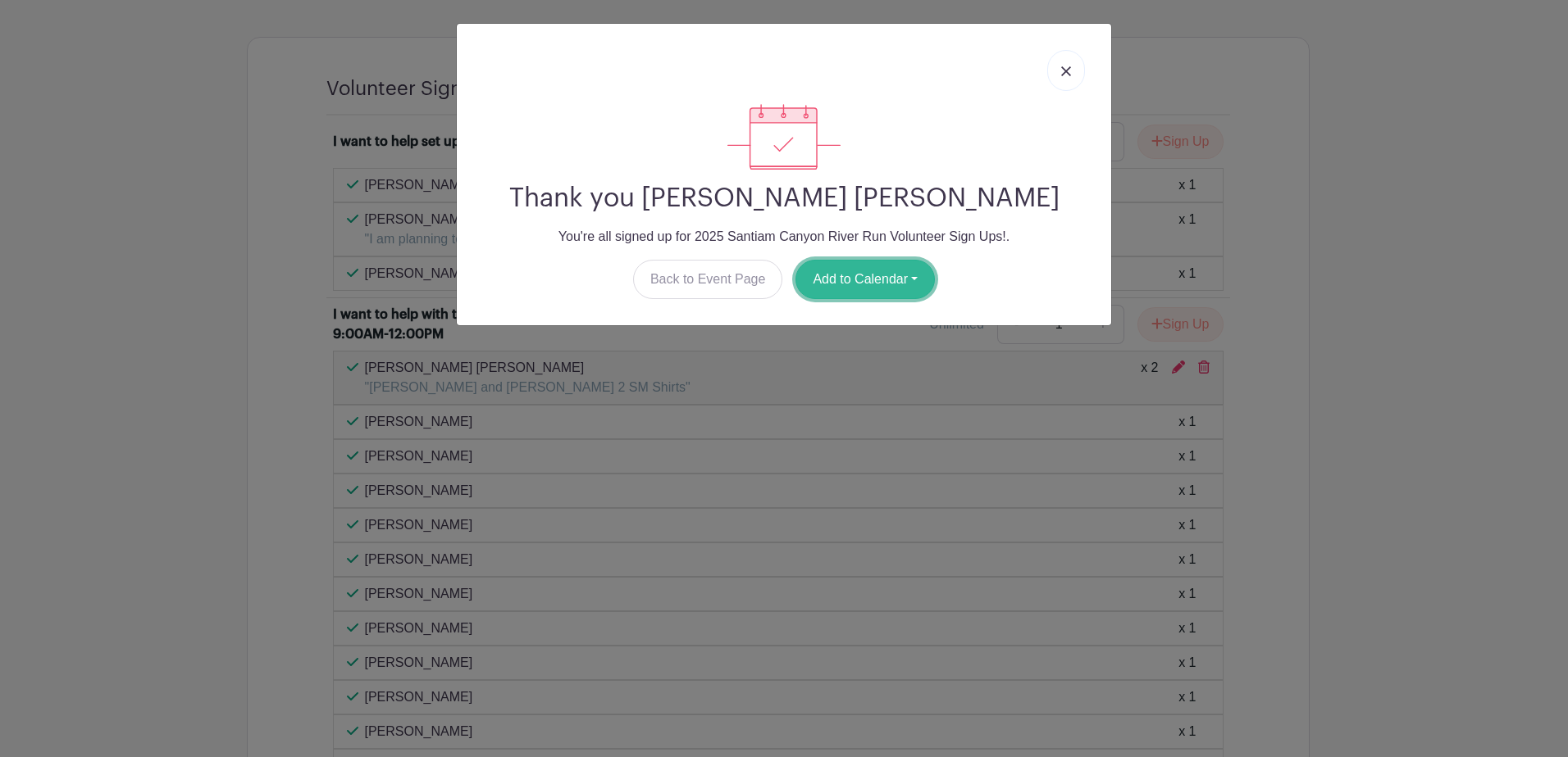
click at [855, 273] on button "Add to Calendar" at bounding box center [865, 279] width 139 height 40
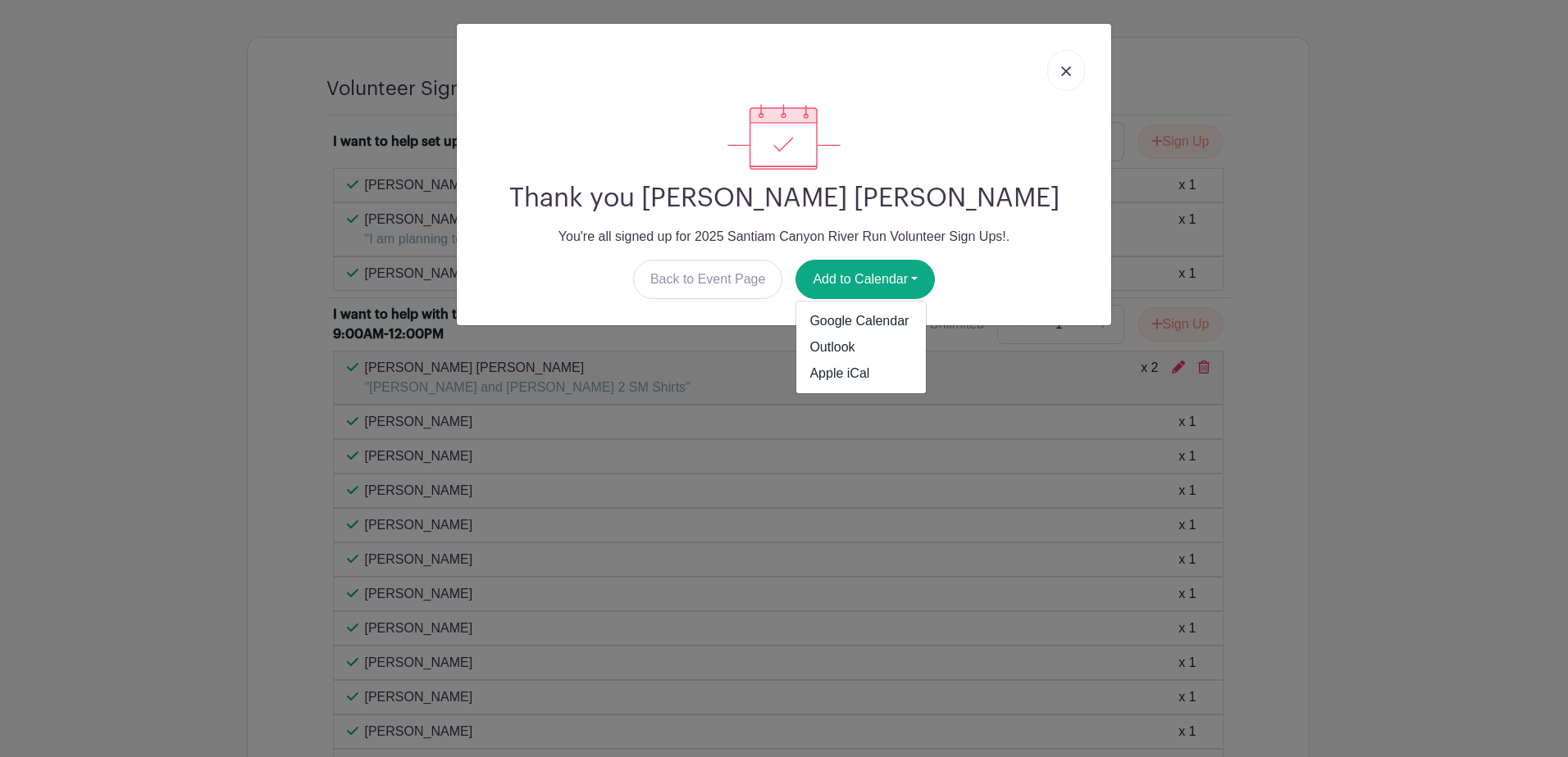
click at [1035, 287] on div "Back to Event Page Add to Calendar Google Calendar Outlook Apple iCal" at bounding box center [784, 279] width 628 height 40
click at [1062, 70] on img at bounding box center [1066, 71] width 10 height 10
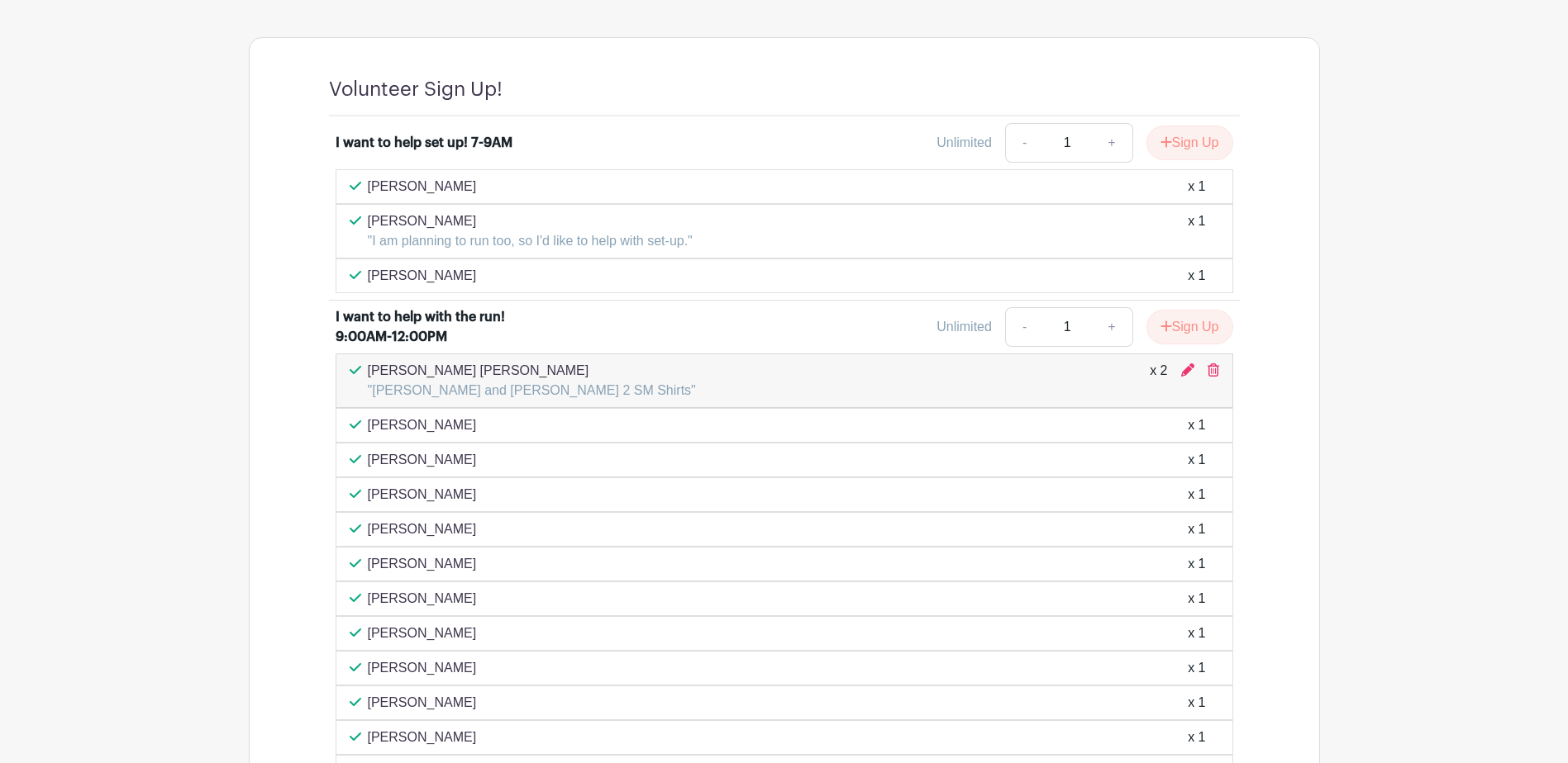
click at [871, 427] on div "[PERSON_NAME] x 1" at bounding box center [784, 425] width 870 height 20
click at [782, 443] on div "Cindy Roche x 1" at bounding box center [784, 460] width 897 height 35
click at [492, 440] on div "[PERSON_NAME] x 1" at bounding box center [784, 425] width 897 height 35
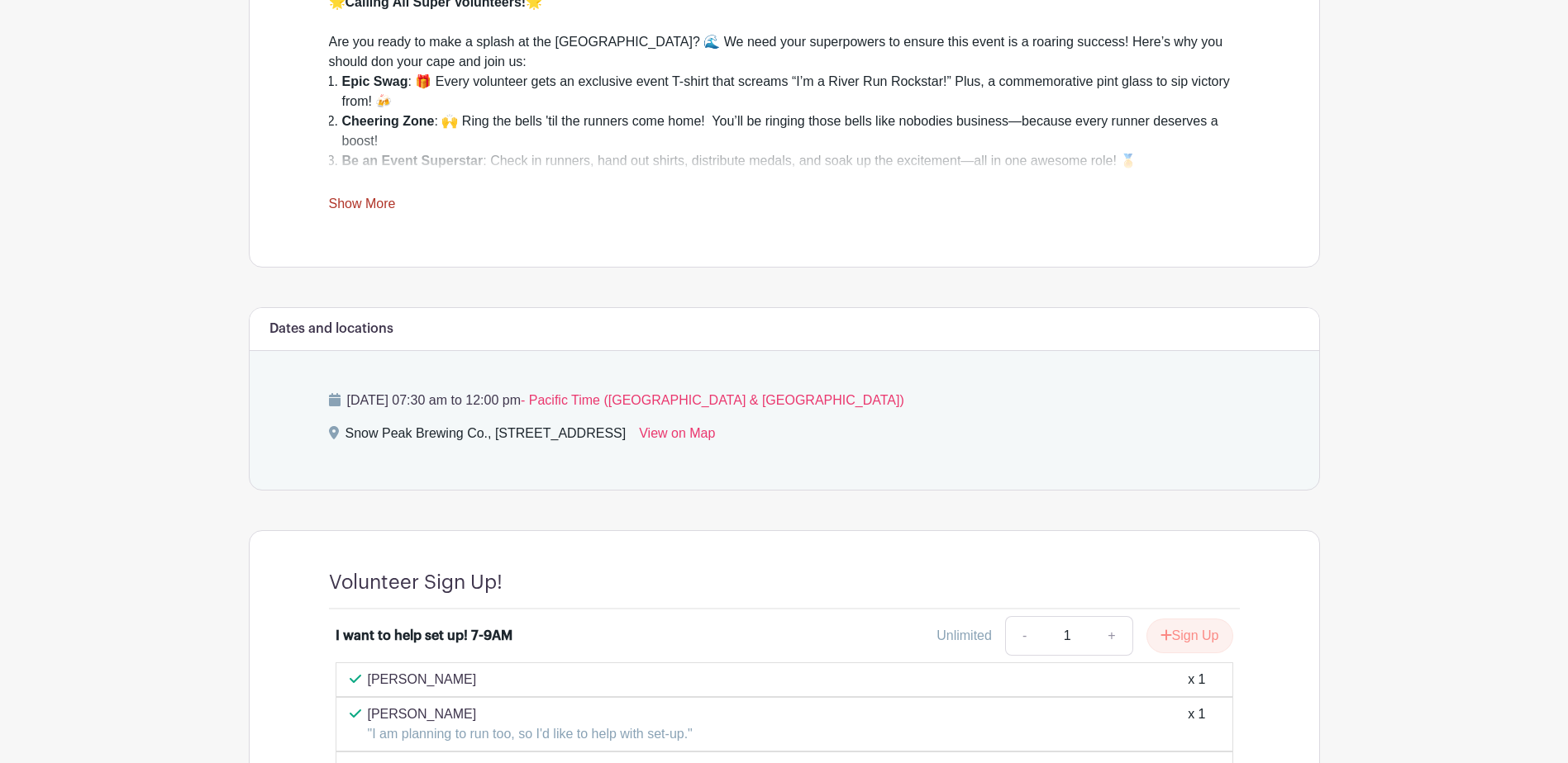
scroll to position [624, 0]
